Goal: Information Seeking & Learning: Find specific fact

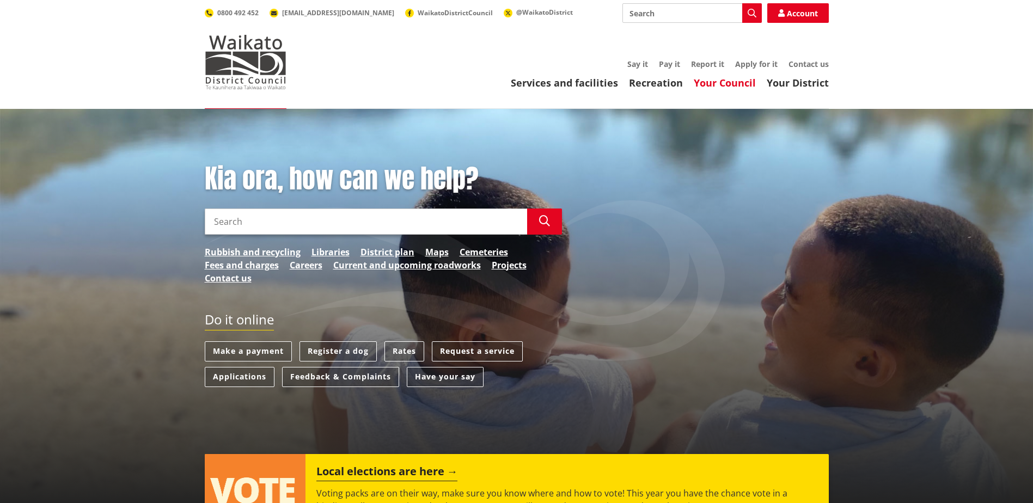
click at [733, 82] on link "Your Council" at bounding box center [724, 82] width 62 height 13
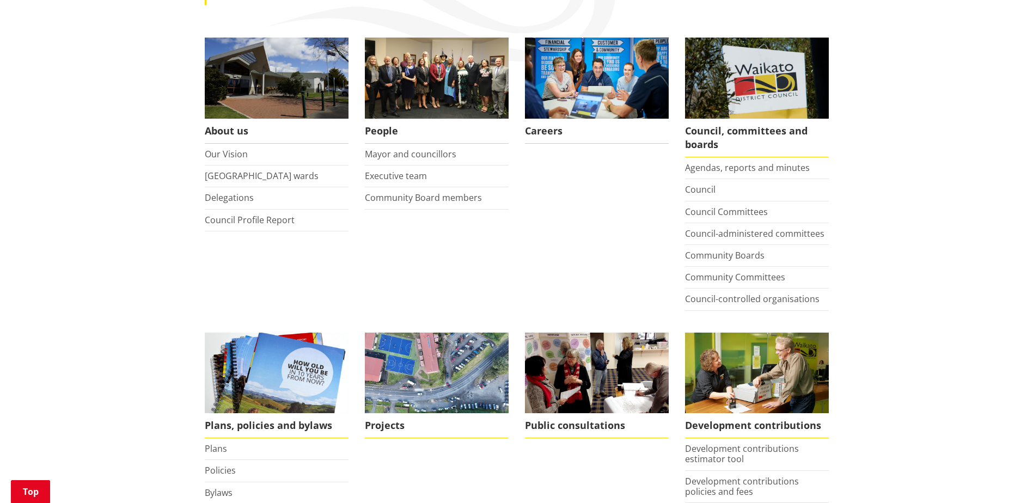
scroll to position [163, 0]
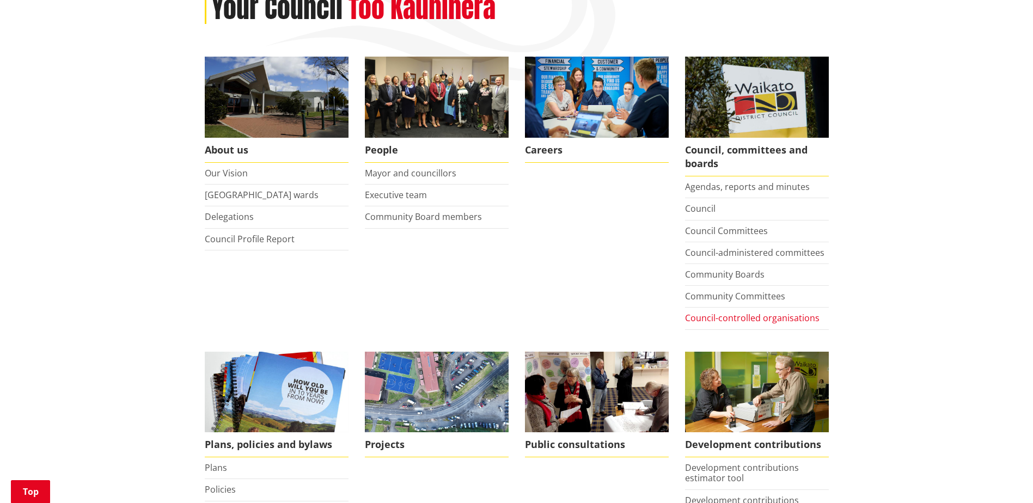
click at [722, 317] on link "Council-controlled organisations" at bounding box center [752, 318] width 134 height 12
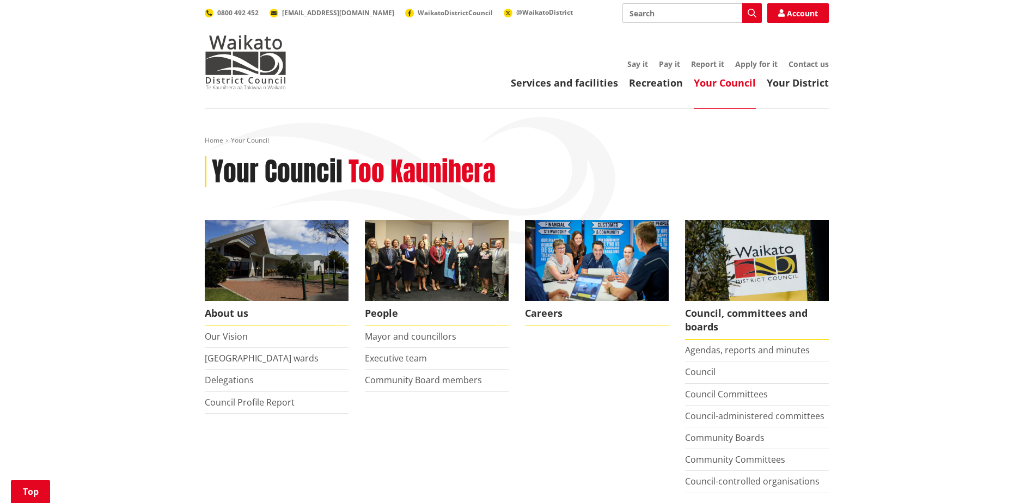
scroll to position [163, 0]
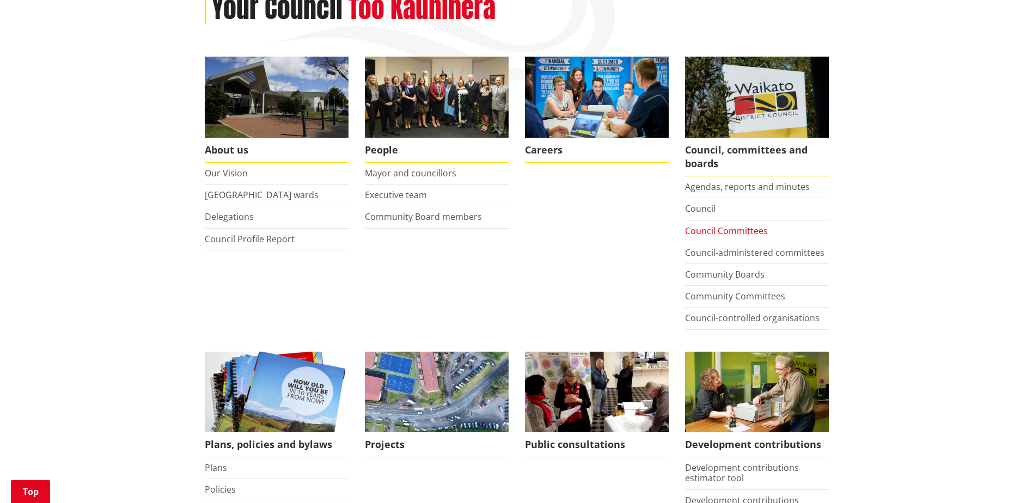
click at [722, 233] on link "Council Committees" at bounding box center [726, 231] width 83 height 12
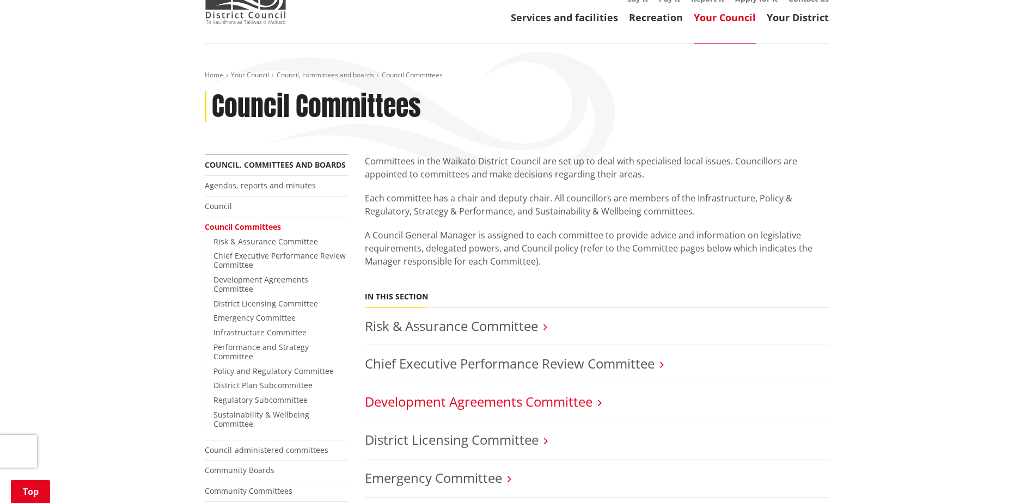
scroll to position [163, 0]
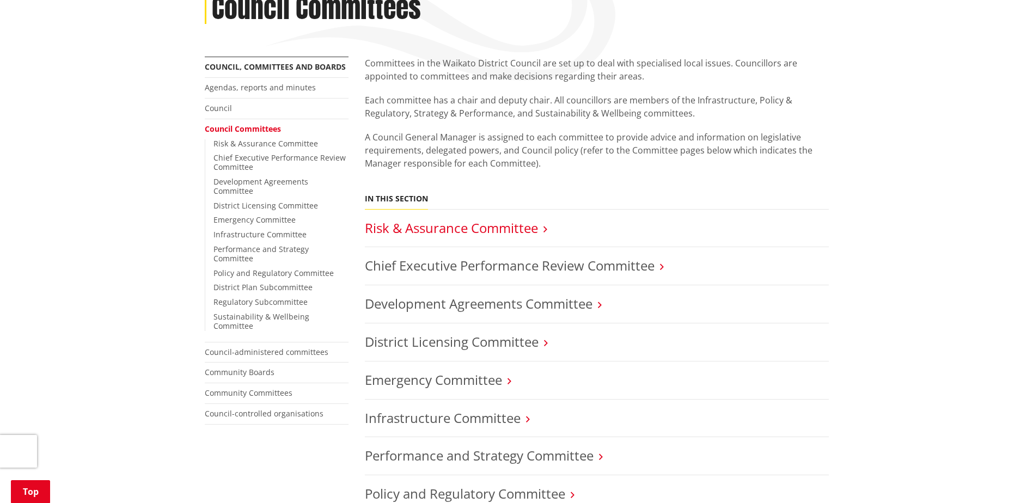
click at [450, 232] on link "Risk & Assurance Committee" at bounding box center [451, 228] width 173 height 18
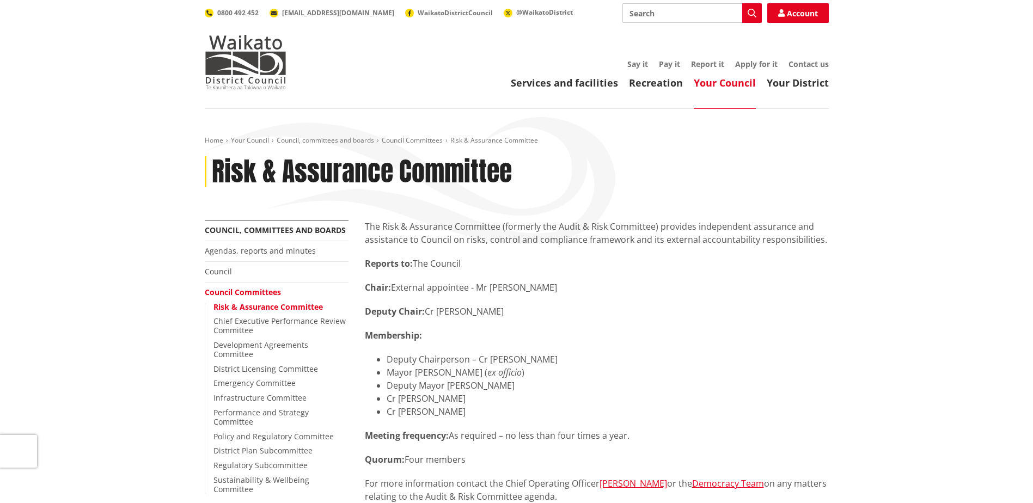
click at [548, 290] on p "Chair: External appointee - Mr [PERSON_NAME]" at bounding box center [597, 287] width 464 height 13
click at [554, 288] on p "Chair: External appointee - Mr [PERSON_NAME]" at bounding box center [597, 287] width 464 height 13
